Goal: Task Accomplishment & Management: Use online tool/utility

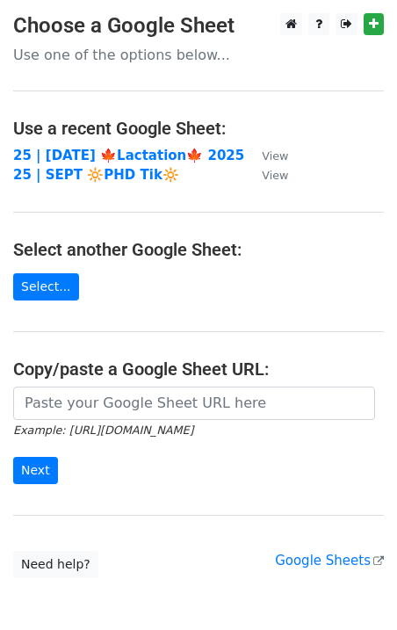
click at [49, 146] on td "25 | [DATE] 🍁Lactation🍁 2025" at bounding box center [128, 156] width 231 height 20
click at [49, 151] on strong "25 | [DATE] 🍁Lactation🍁 2025" at bounding box center [128, 155] width 231 height 16
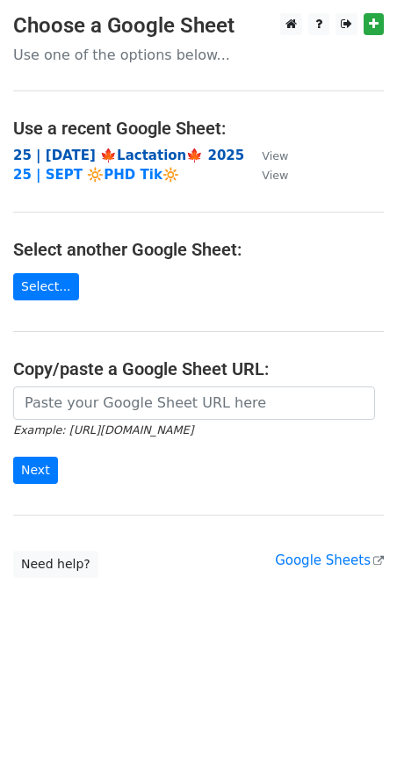
click at [65, 152] on strong "25 | [DATE] 🍁Lactation🍁 2025" at bounding box center [128, 155] width 231 height 16
click at [147, 153] on strong "25 | [DATE] 🍁Lactation🍁 2025" at bounding box center [128, 155] width 231 height 16
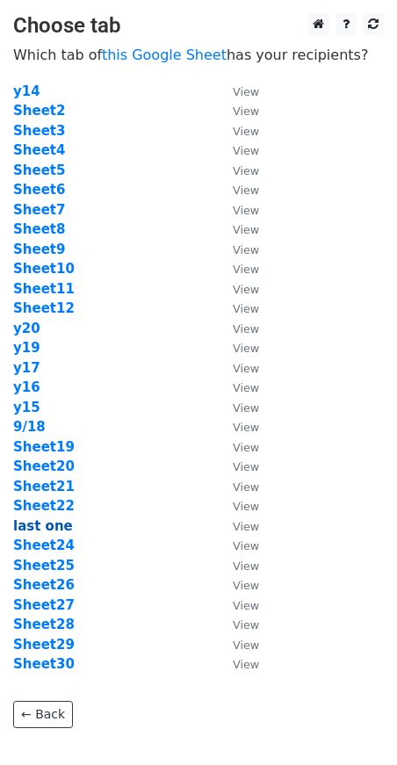
click at [49, 522] on strong "last one" at bounding box center [43, 526] width 60 height 16
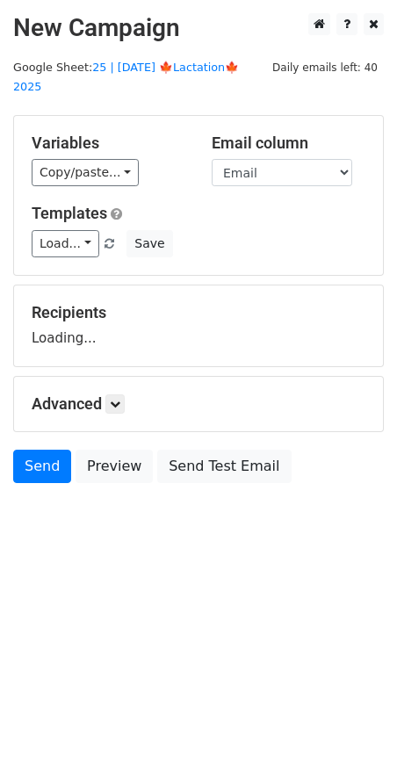
click at [137, 58] on main "New Campaign Daily emails left: 40 Google Sheet: 25 | SEP 18 🍁Lactation🍁 2025 V…" at bounding box center [198, 252] width 397 height 478
click at [152, 67] on link "25 | [DATE] 🍁Lactation🍁 2025" at bounding box center [126, 77] width 226 height 33
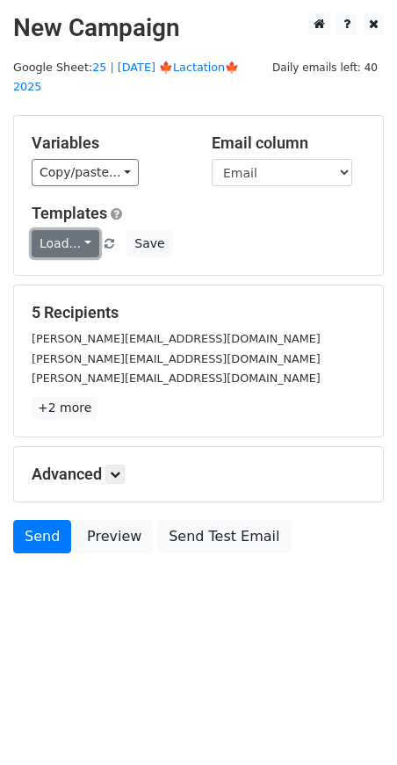
click at [70, 232] on link "Load..." at bounding box center [66, 243] width 68 height 27
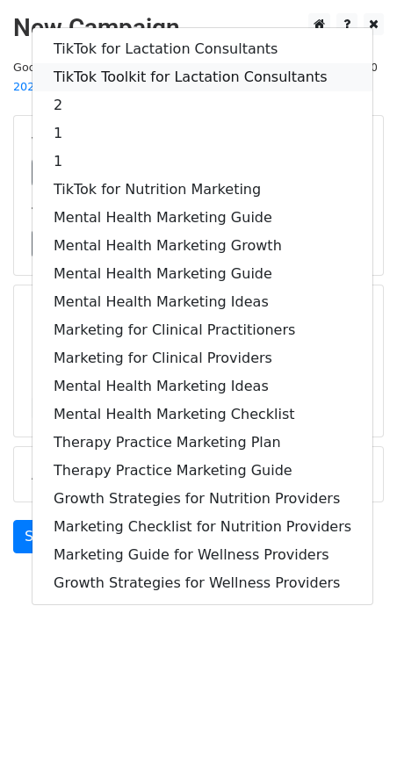
click at [159, 63] on link "TikTok Toolkit for Lactation Consultants" at bounding box center [202, 77] width 340 height 28
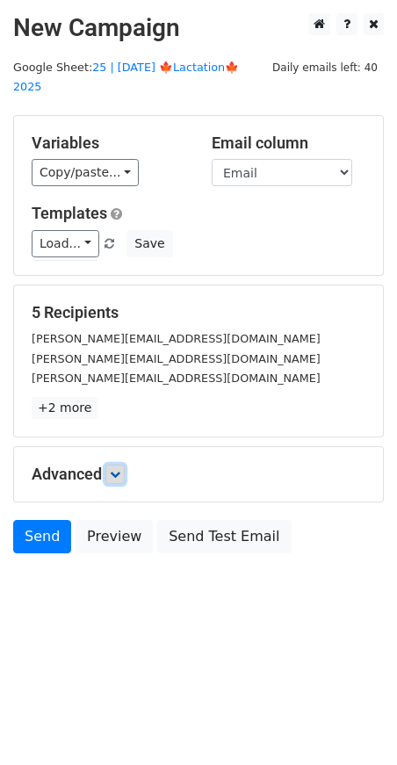
click at [116, 469] on icon at bounding box center [115, 474] width 11 height 11
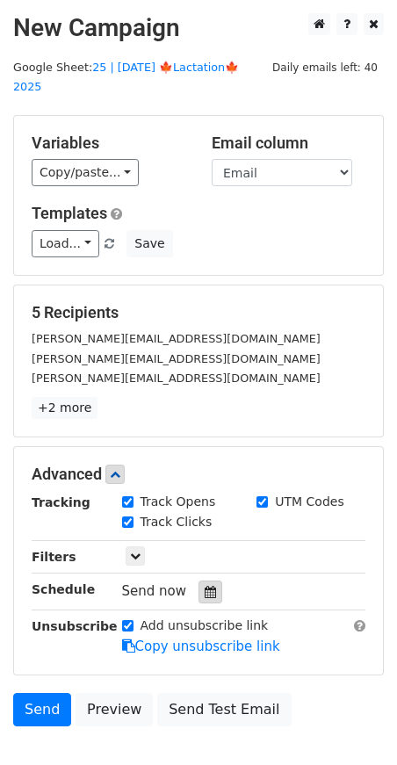
click at [205, 586] on icon at bounding box center [210, 592] width 11 height 12
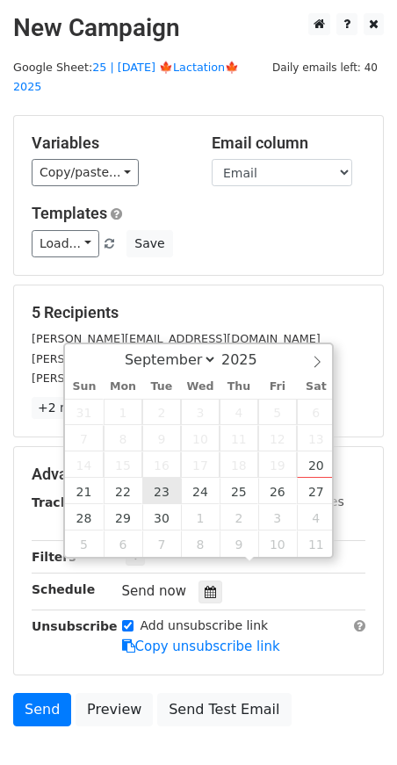
type input "2025-09-23 12:00"
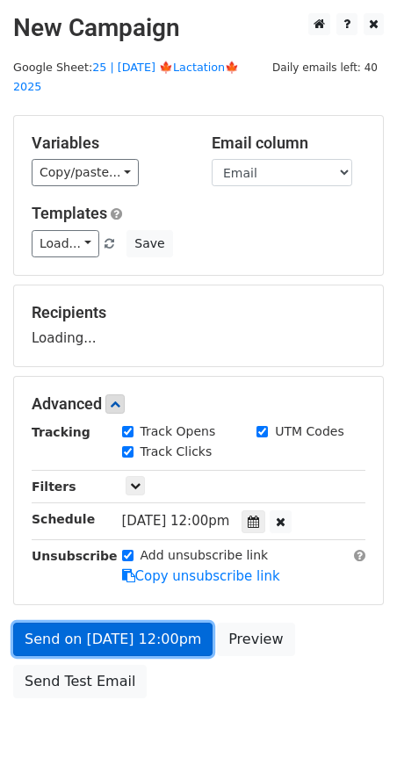
click at [118, 623] on link "Send on Sep 23 at 12:00pm" at bounding box center [112, 638] width 199 height 33
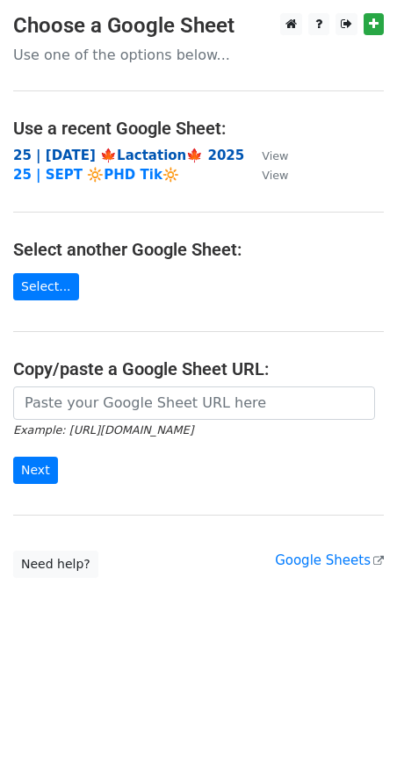
click at [89, 155] on strong "25 | [DATE] 🍁Lactation🍁 2025" at bounding box center [128, 155] width 231 height 16
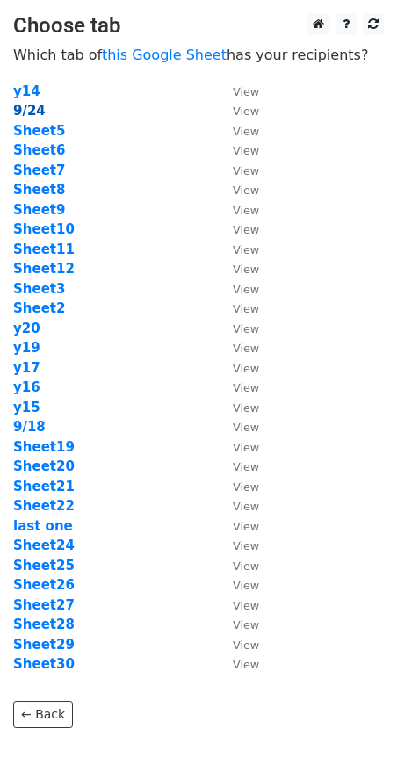
click at [19, 112] on strong "9/24" at bounding box center [29, 111] width 32 height 16
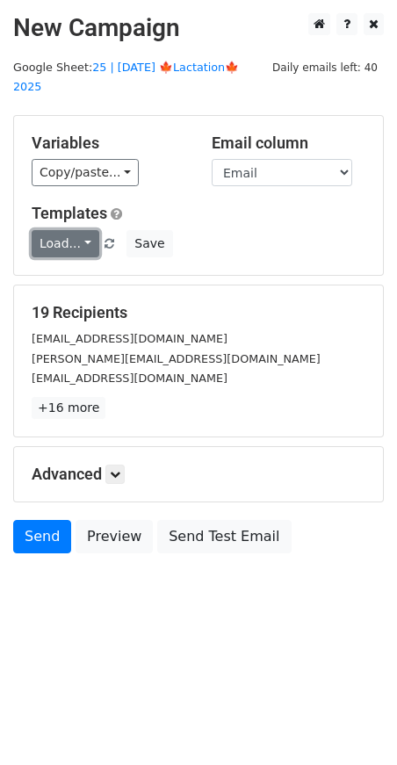
click at [49, 230] on link "Load..." at bounding box center [66, 243] width 68 height 27
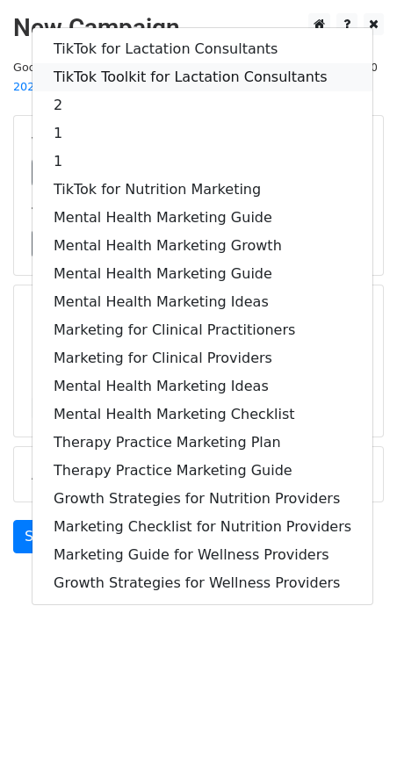
drag, startPoint x: 135, startPoint y: 50, endPoint x: 111, endPoint y: 314, distance: 265.4
click at [135, 63] on link "TikTok Toolkit for Lactation Consultants" at bounding box center [202, 77] width 340 height 28
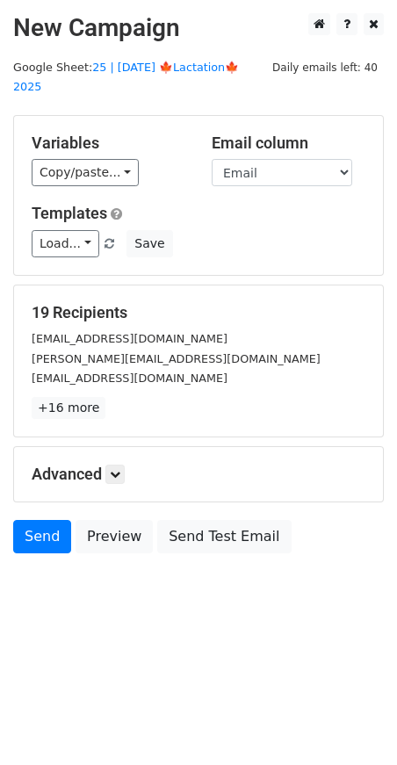
click at [121, 469] on div "Advanced Tracking Track Opens UTM Codes Track Clicks Filters Only include sprea…" at bounding box center [198, 474] width 369 height 54
click at [120, 469] on icon at bounding box center [115, 474] width 11 height 11
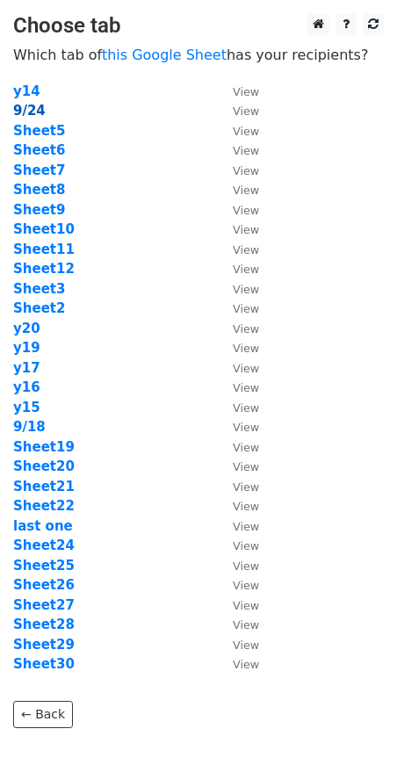
click at [25, 112] on strong "9/24" at bounding box center [29, 111] width 32 height 16
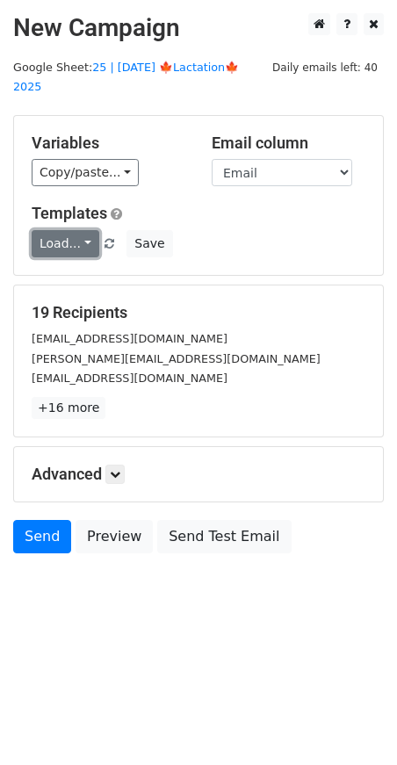
click at [65, 230] on link "Load..." at bounding box center [66, 243] width 68 height 27
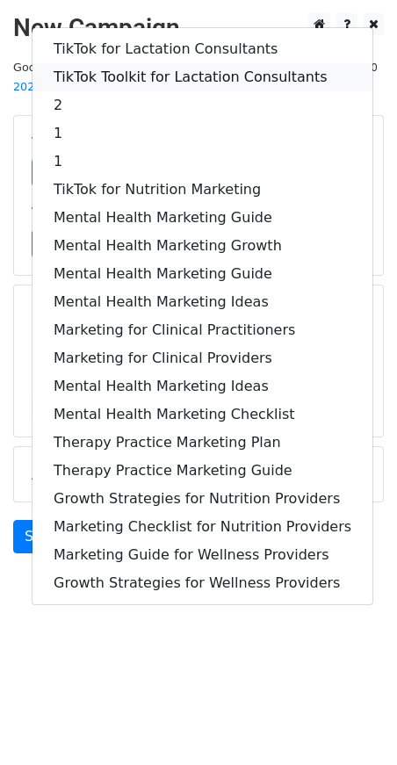
click at [161, 63] on link "TikTok Toolkit for Lactation Consultants" at bounding box center [202, 77] width 340 height 28
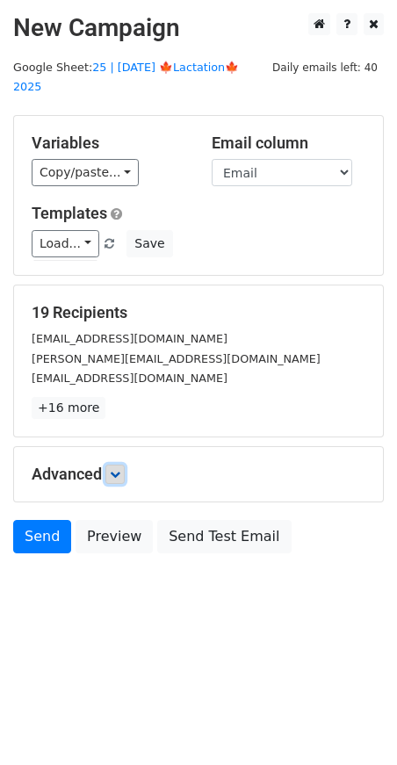
click at [114, 469] on icon at bounding box center [115, 474] width 11 height 11
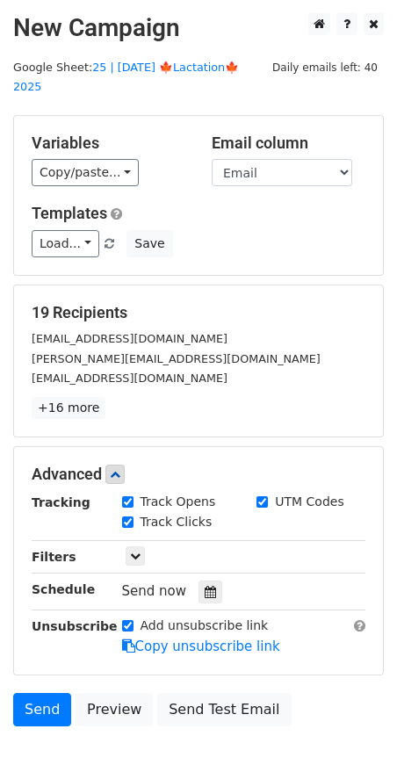
click at [205, 580] on div "Tracking Track Opens UTM Codes Track Clicks Filters Only include spreadsheet ro…" at bounding box center [199, 575] width 334 height 164
click at [205, 586] on icon at bounding box center [210, 592] width 11 height 12
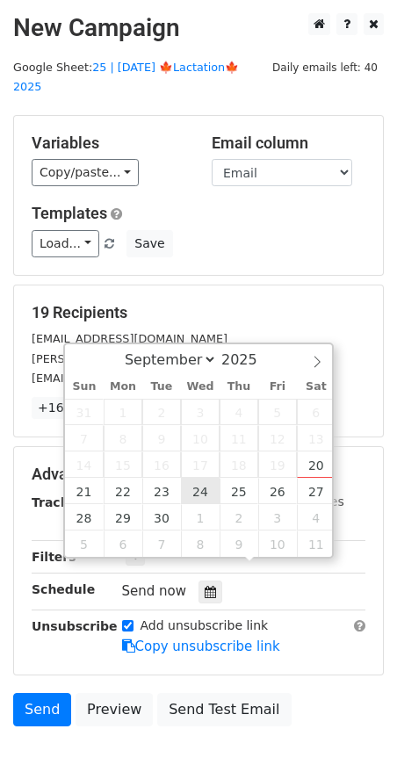
type input "2025-09-24 12:00"
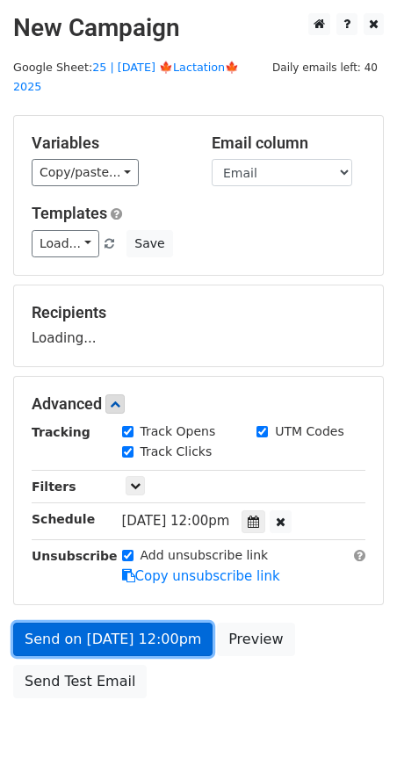
click at [160, 629] on link "Send on Sep 24 at 12:00pm" at bounding box center [112, 638] width 199 height 33
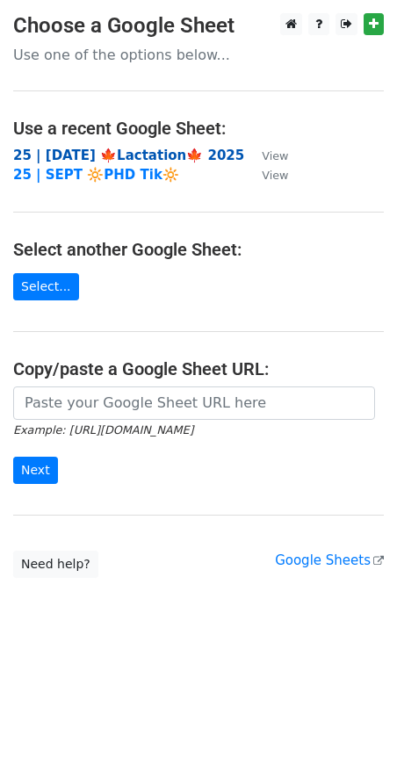
click at [86, 159] on strong "25 | [DATE] 🍁Lactation🍁 2025" at bounding box center [128, 155] width 231 height 16
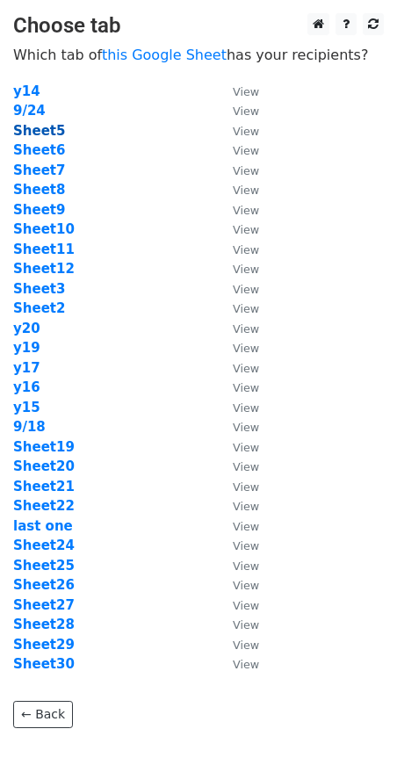
click at [40, 130] on strong "Sheet5" at bounding box center [39, 131] width 52 height 16
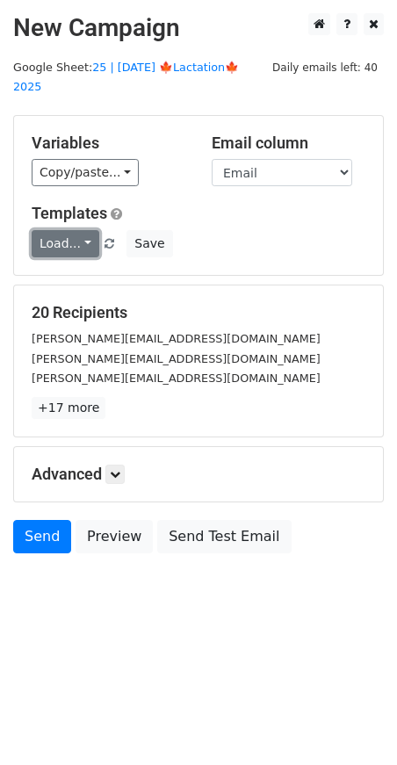
click at [90, 230] on link "Load..." at bounding box center [66, 243] width 68 height 27
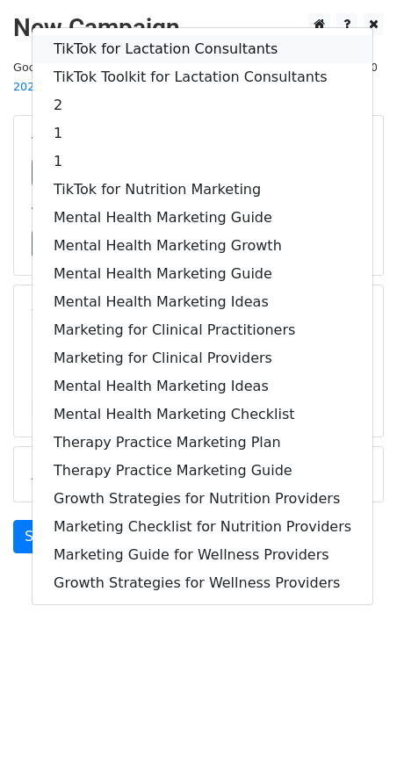
click at [145, 35] on link "TikTok for Lactation Consultants" at bounding box center [202, 49] width 340 height 28
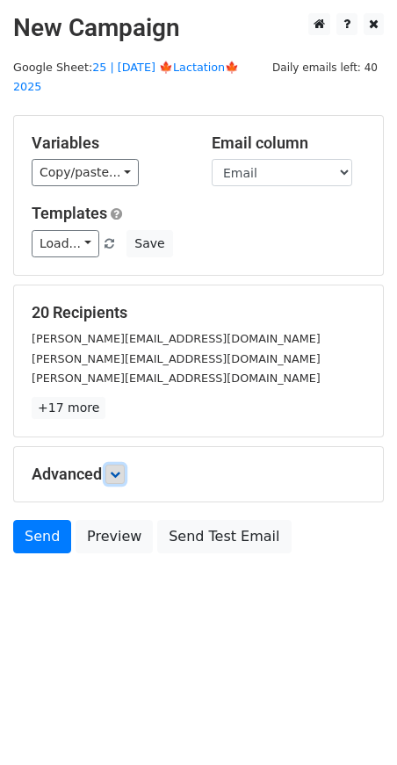
click at [125, 464] on link at bounding box center [114, 473] width 19 height 19
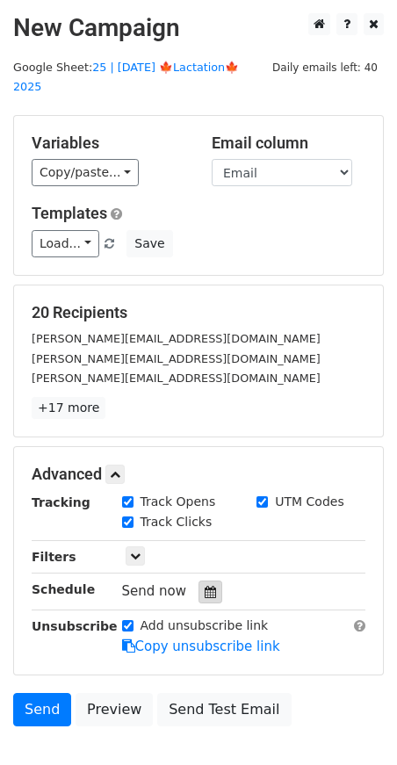
click at [198, 580] on div at bounding box center [210, 591] width 24 height 23
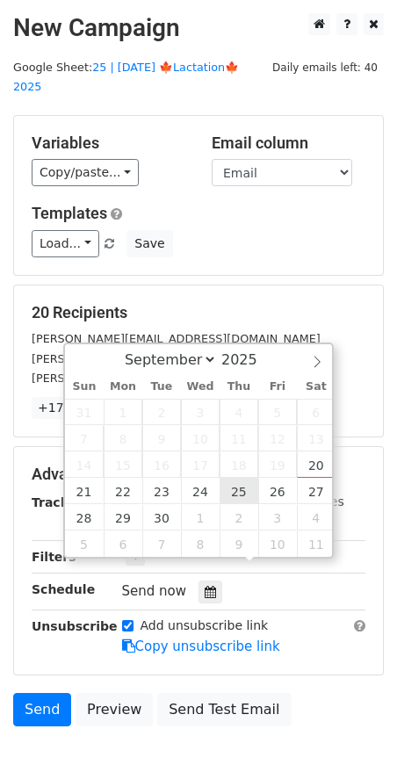
type input "2025-09-25 12:00"
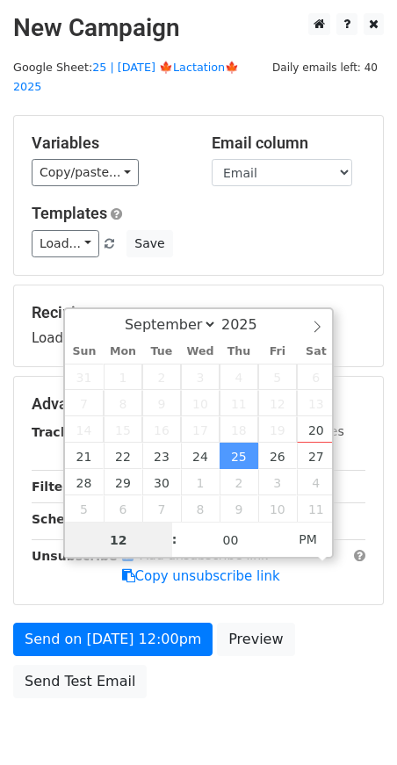
drag, startPoint x: 241, startPoint y: 489, endPoint x: 178, endPoint y: 569, distance: 101.3
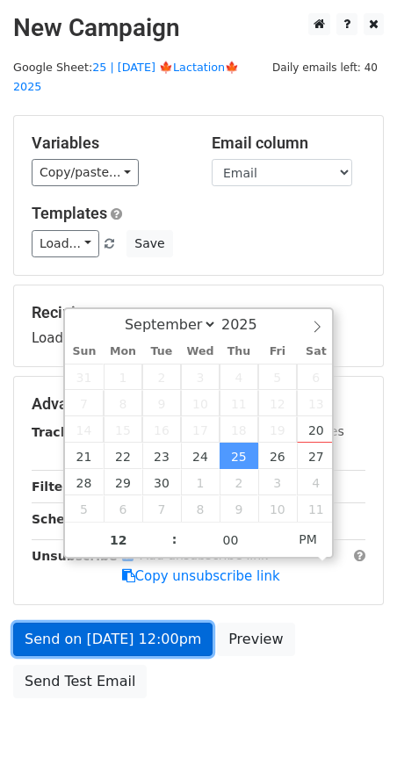
click at [154, 622] on link "Send on Sep 25 at 12:00pm" at bounding box center [112, 638] width 199 height 33
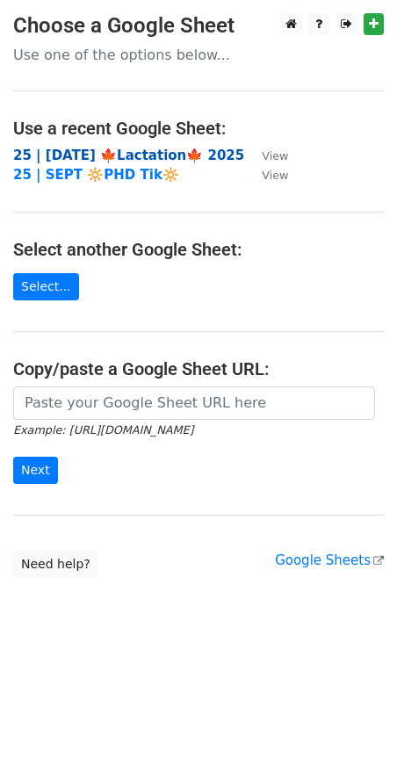
click at [128, 158] on strong "25 | [DATE] 🍁Lactation🍁 2025" at bounding box center [128, 155] width 231 height 16
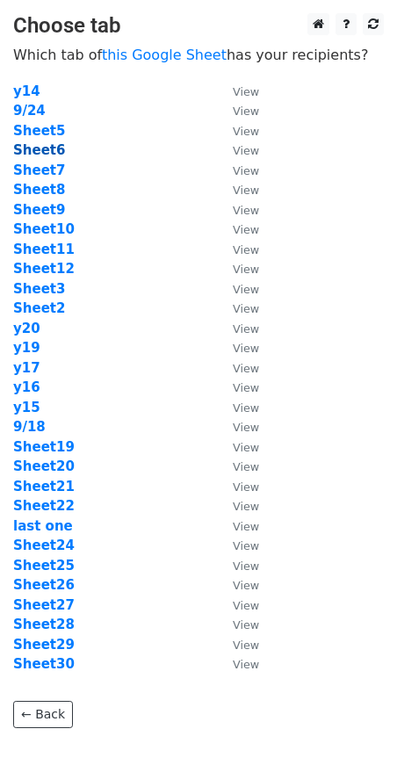
click at [42, 146] on strong "Sheet6" at bounding box center [39, 150] width 52 height 16
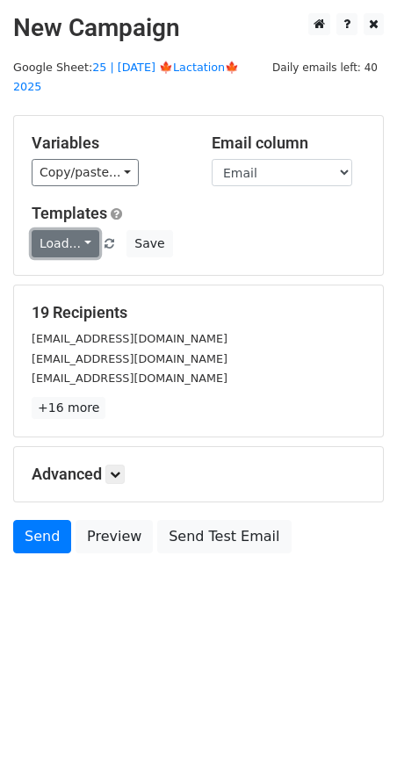
click at [49, 230] on link "Load..." at bounding box center [66, 243] width 68 height 27
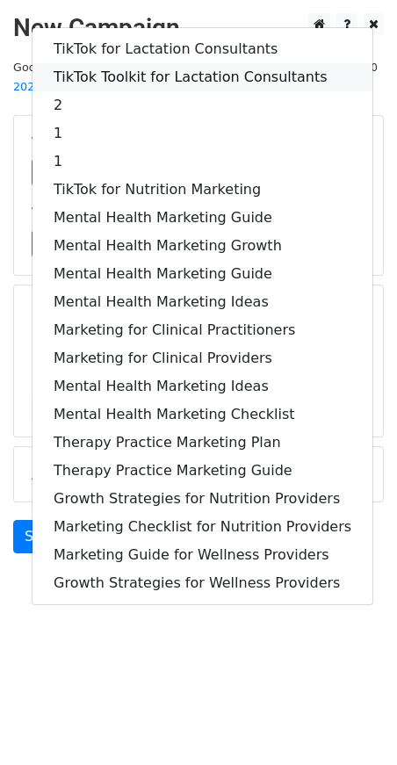
click at [168, 63] on link "TikTok Toolkit for Lactation Consultants" at bounding box center [202, 77] width 340 height 28
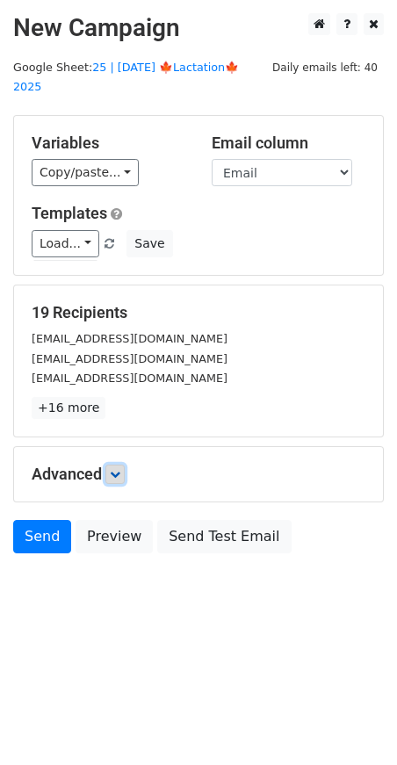
click at [118, 469] on icon at bounding box center [115, 474] width 11 height 11
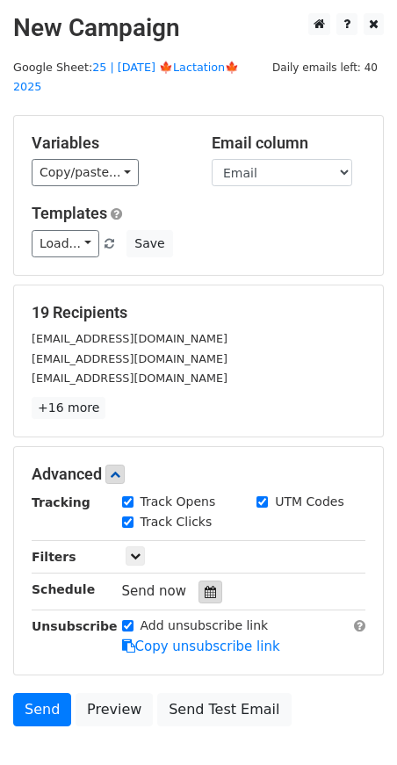
click at [198, 580] on div at bounding box center [210, 591] width 24 height 23
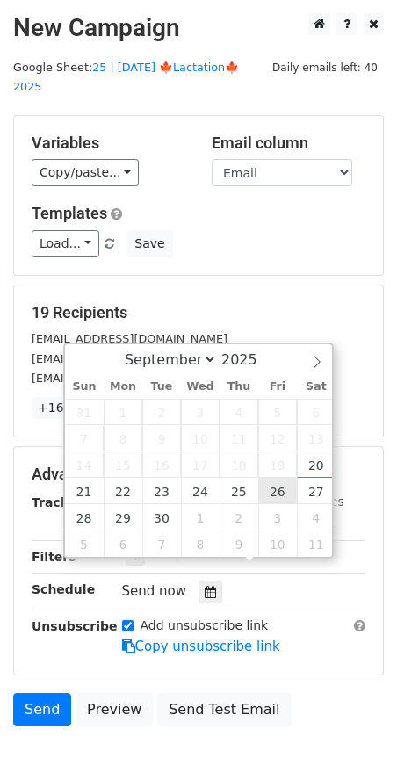
type input "[DATE] 12:00"
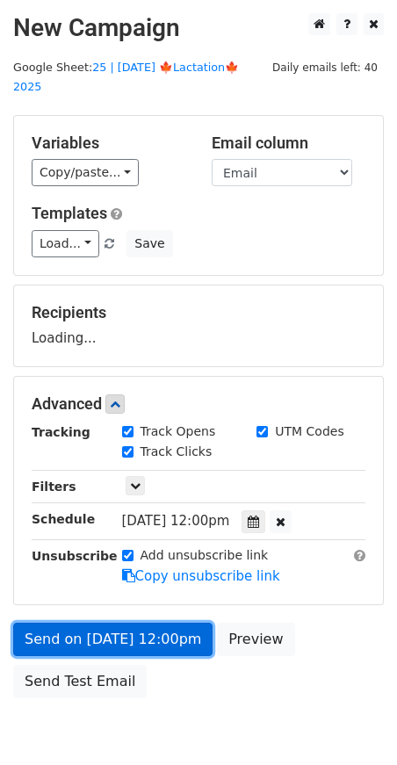
click at [156, 622] on link "Send on [DATE] 12:00pm" at bounding box center [112, 638] width 199 height 33
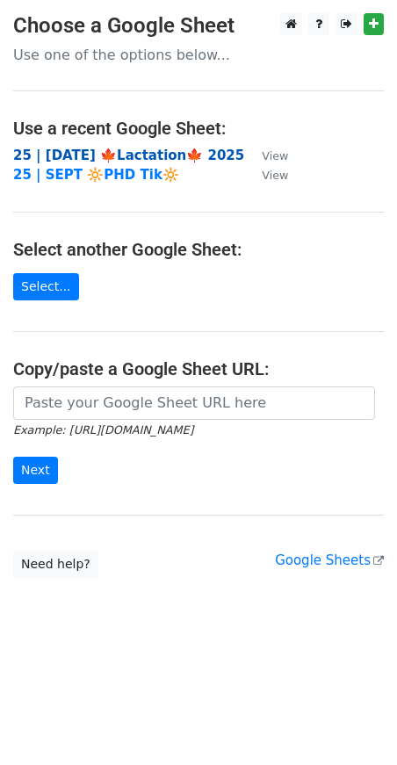
click at [122, 150] on strong "25 | [DATE] 🍁Lactation🍁 2025" at bounding box center [128, 155] width 231 height 16
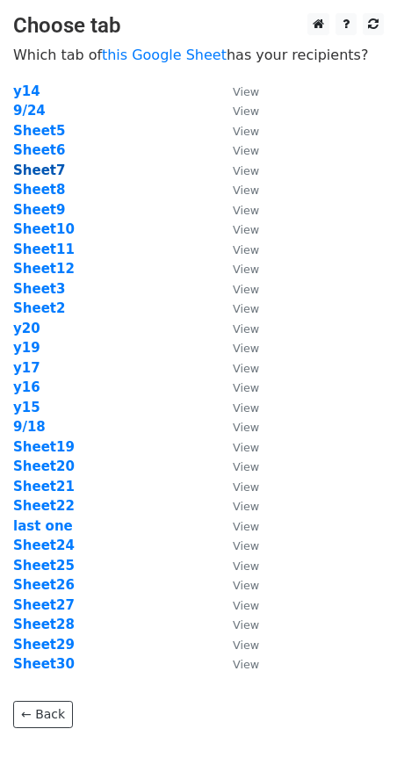
click at [45, 171] on strong "Sheet7" at bounding box center [39, 170] width 52 height 16
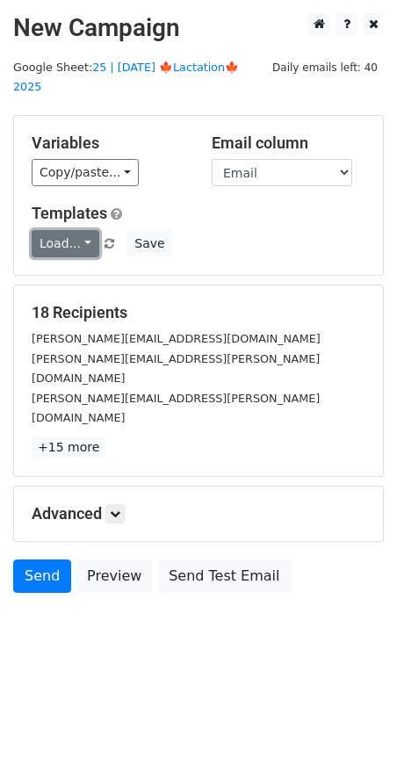
click at [75, 230] on link "Load..." at bounding box center [66, 243] width 68 height 27
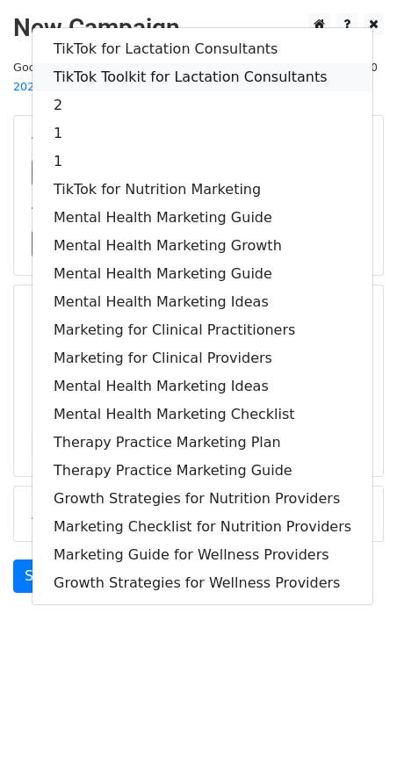
click at [140, 63] on link "TikTok Toolkit for Lactation Consultants" at bounding box center [202, 77] width 340 height 28
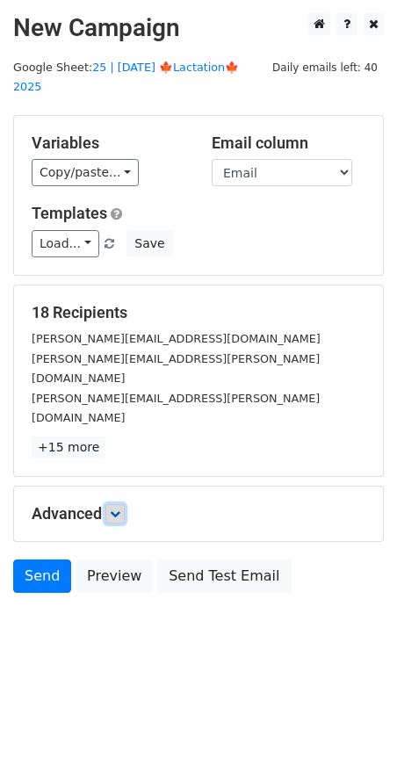
click at [117, 508] on icon at bounding box center [115, 513] width 11 height 11
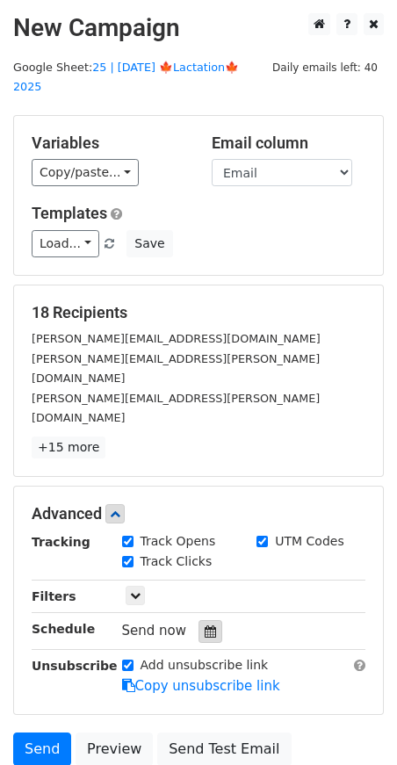
click at [205, 625] on icon at bounding box center [210, 631] width 11 height 12
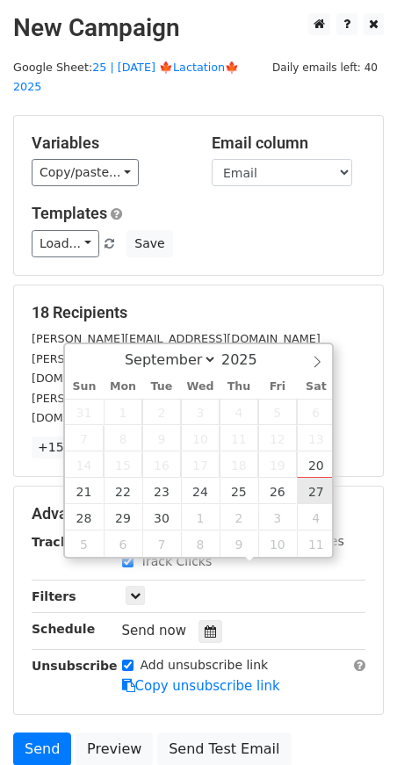
type input "[DATE] 12:00"
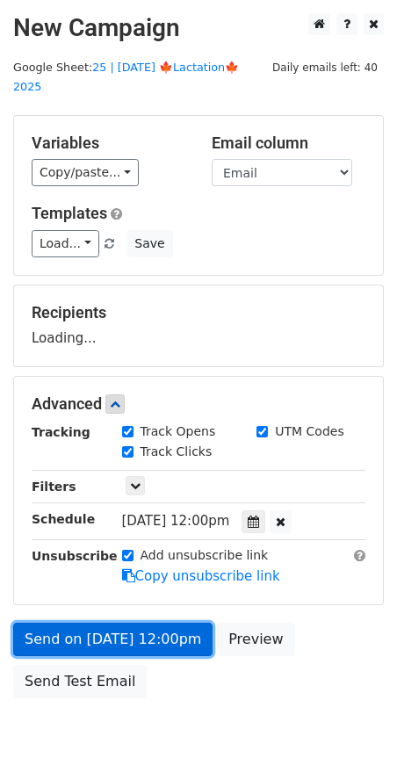
click at [113, 622] on link "Send on [DATE] 12:00pm" at bounding box center [112, 638] width 199 height 33
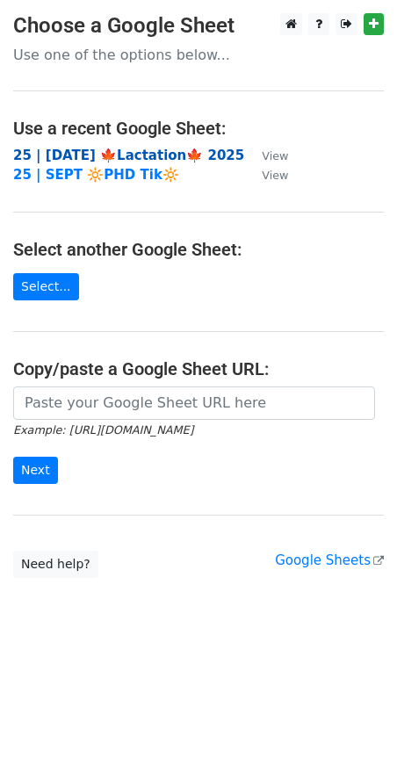
click at [121, 155] on strong "25 | [DATE] 🍁Lactation🍁 2025" at bounding box center [128, 155] width 231 height 16
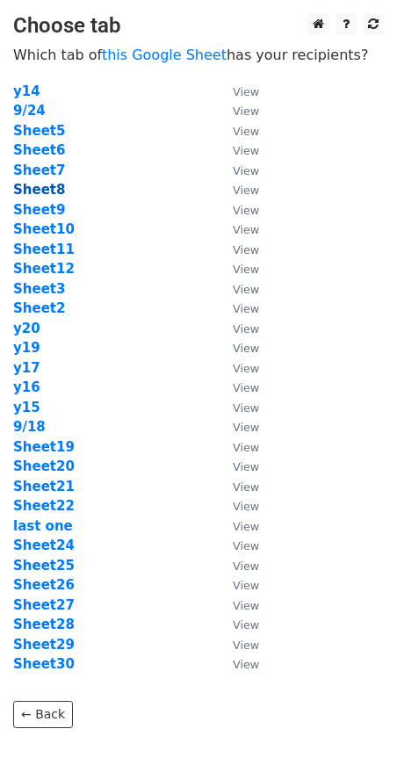
click at [48, 193] on strong "Sheet8" at bounding box center [39, 190] width 52 height 16
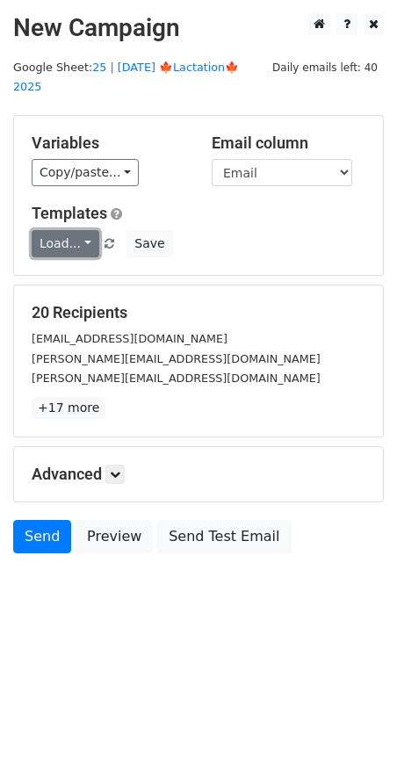
click at [61, 230] on link "Load..." at bounding box center [66, 243] width 68 height 27
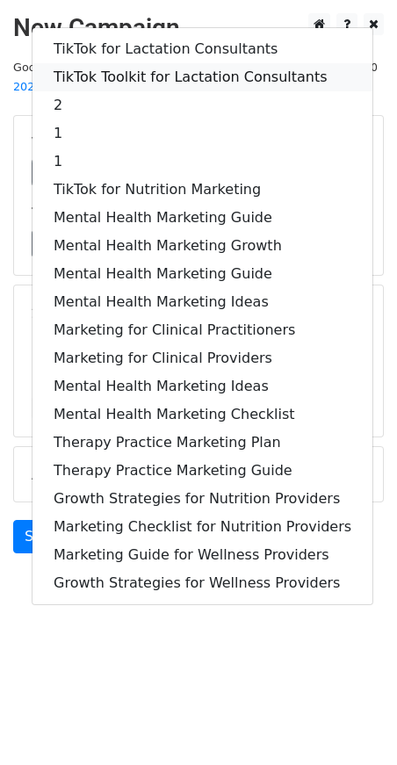
click at [156, 63] on link "TikTok Toolkit for Lactation Consultants" at bounding box center [202, 77] width 340 height 28
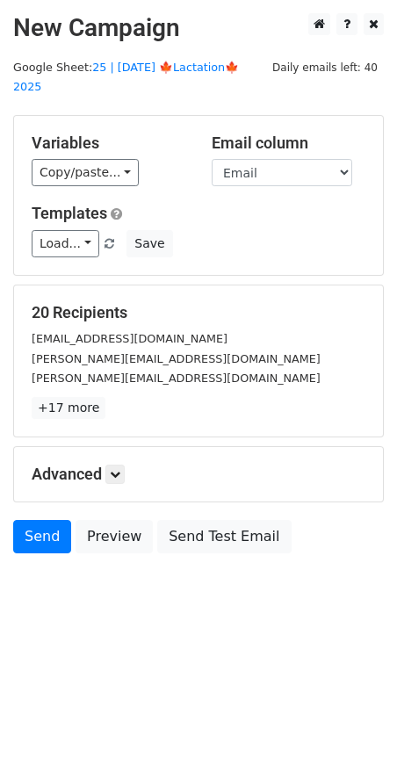
click at [117, 447] on div "Advanced Tracking Track Opens UTM Codes Track Clicks Filters Only include sprea…" at bounding box center [198, 474] width 369 height 54
click at [119, 469] on icon at bounding box center [115, 474] width 11 height 11
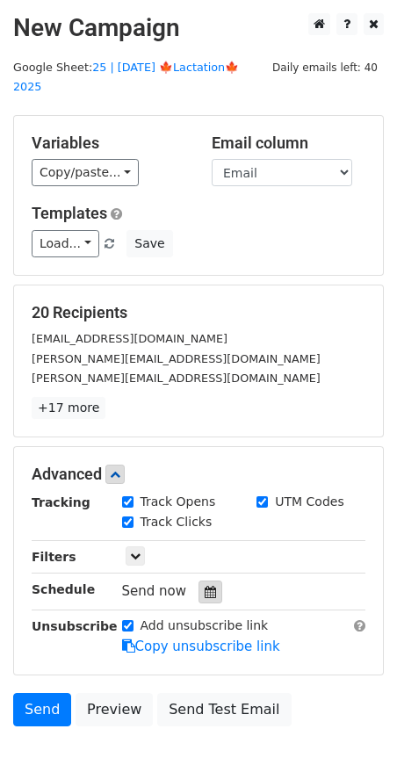
click at [205, 586] on icon at bounding box center [210, 592] width 11 height 12
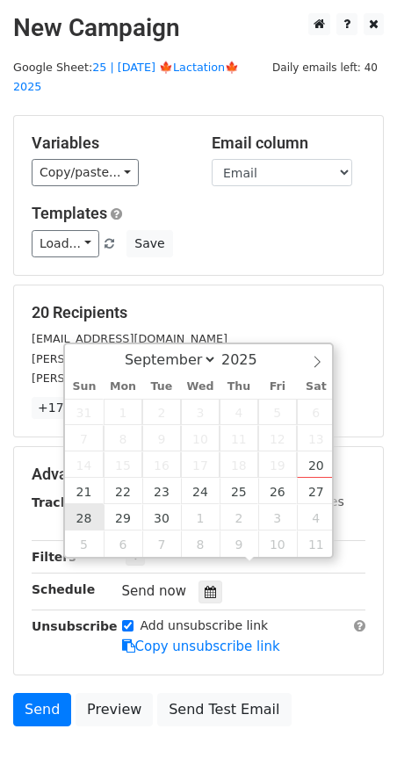
type input "2025-09-28 12:00"
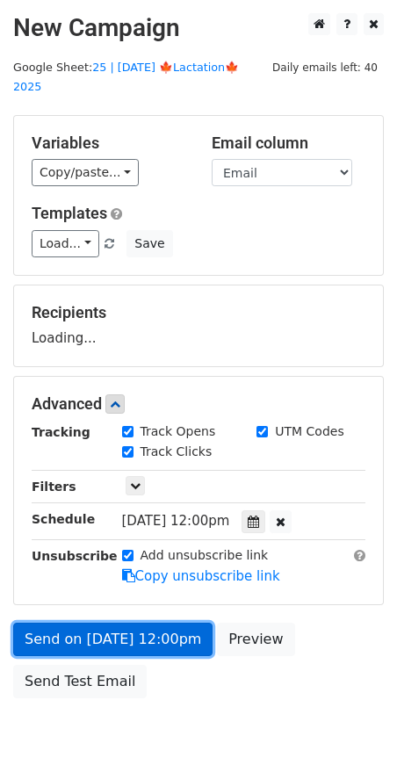
click at [86, 622] on link "Send on Sep 28 at 12:00pm" at bounding box center [112, 638] width 199 height 33
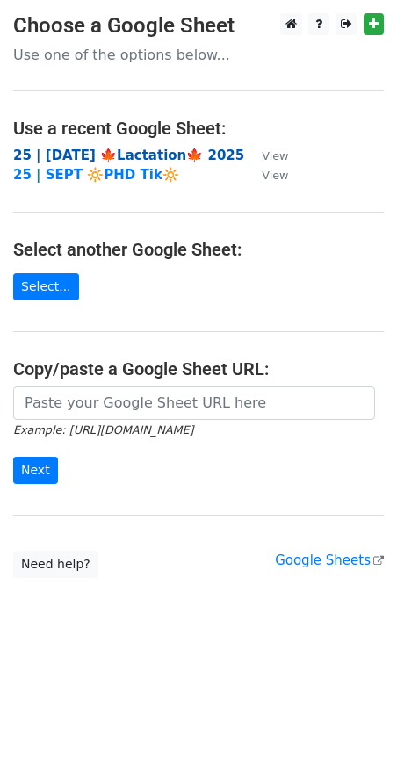
click at [143, 151] on strong "25 | [DATE] 🍁Lactation🍁 2025" at bounding box center [128, 155] width 231 height 16
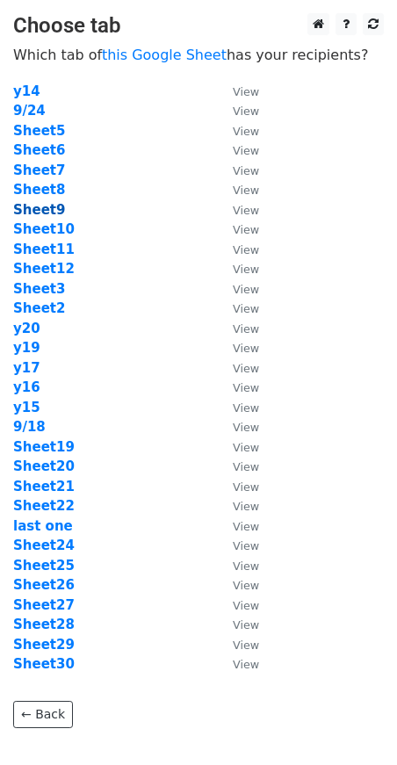
click at [53, 209] on strong "Sheet9" at bounding box center [39, 210] width 52 height 16
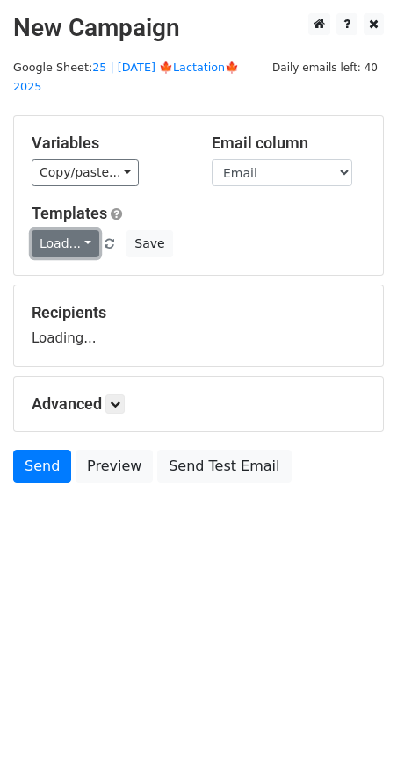
click at [71, 230] on link "Load..." at bounding box center [66, 243] width 68 height 27
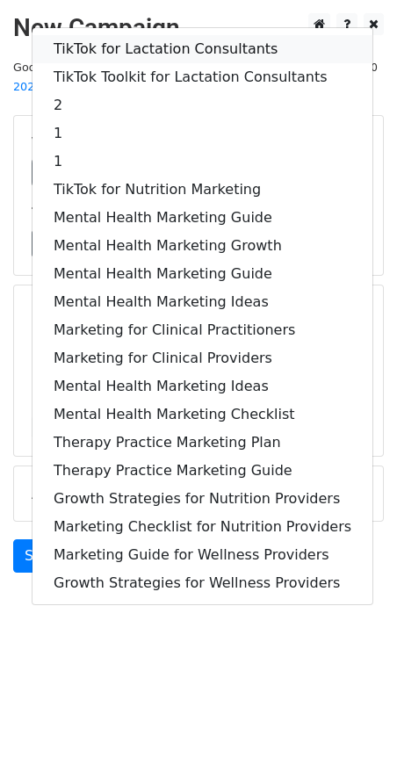
click at [142, 35] on link "TikTok for Lactation Consultants" at bounding box center [202, 49] width 340 height 28
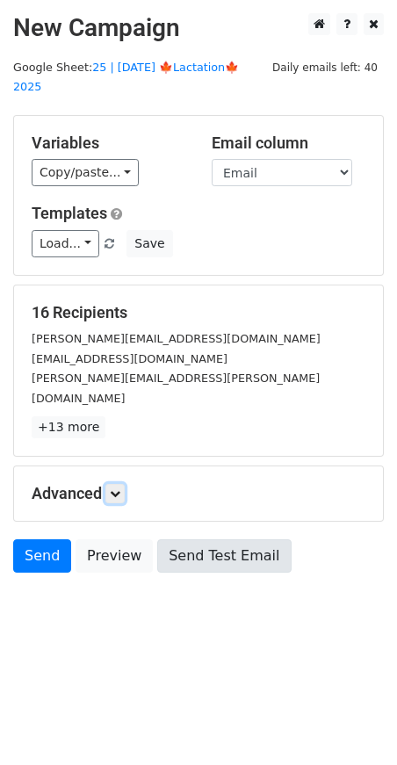
drag, startPoint x: 119, startPoint y: 448, endPoint x: 160, endPoint y: 523, distance: 86.0
click at [119, 488] on icon at bounding box center [115, 493] width 11 height 11
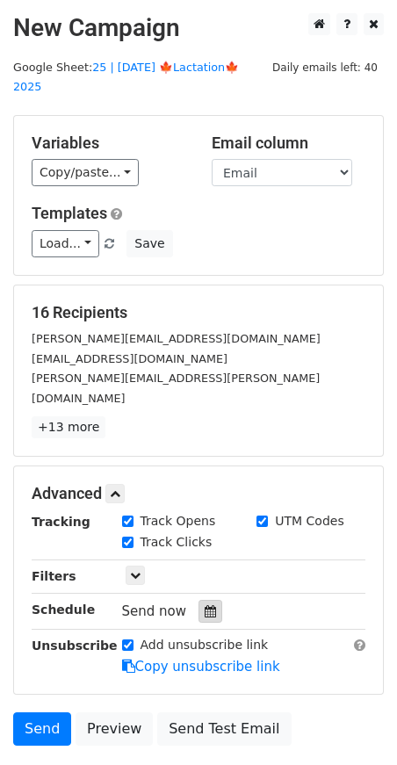
click at [198, 600] on div at bounding box center [210, 611] width 24 height 23
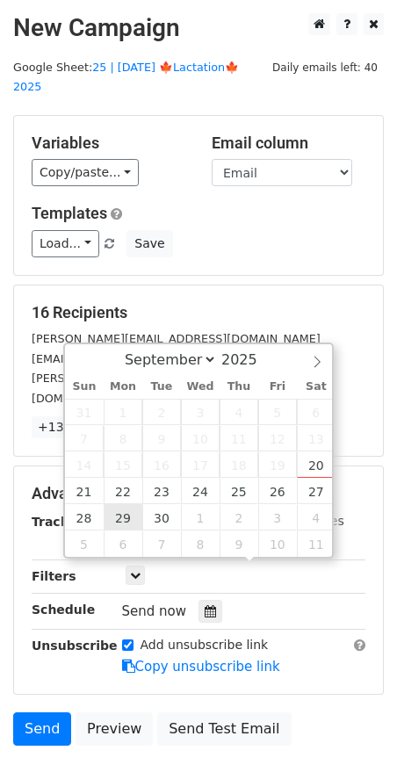
type input "[DATE] 12:00"
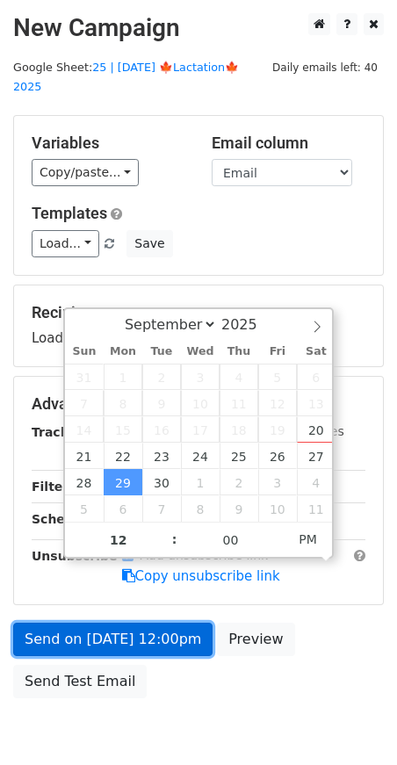
click at [110, 622] on link "Send on [DATE] 12:00pm" at bounding box center [112, 638] width 199 height 33
